Goal: Use online tool/utility: Use online tool/utility

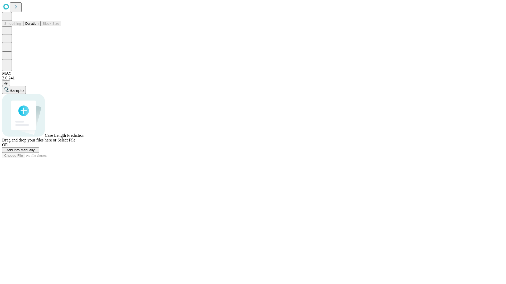
click at [38, 26] on button "Duration" at bounding box center [31, 24] width 17 height 6
click at [24, 88] on span "Sample" at bounding box center [16, 90] width 14 height 4
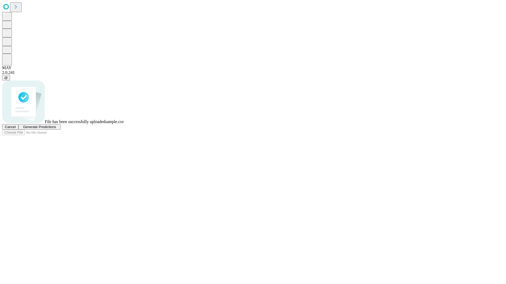
click at [56, 129] on span "Generate Predictions" at bounding box center [39, 127] width 33 height 4
